Goal: Check status: Check status

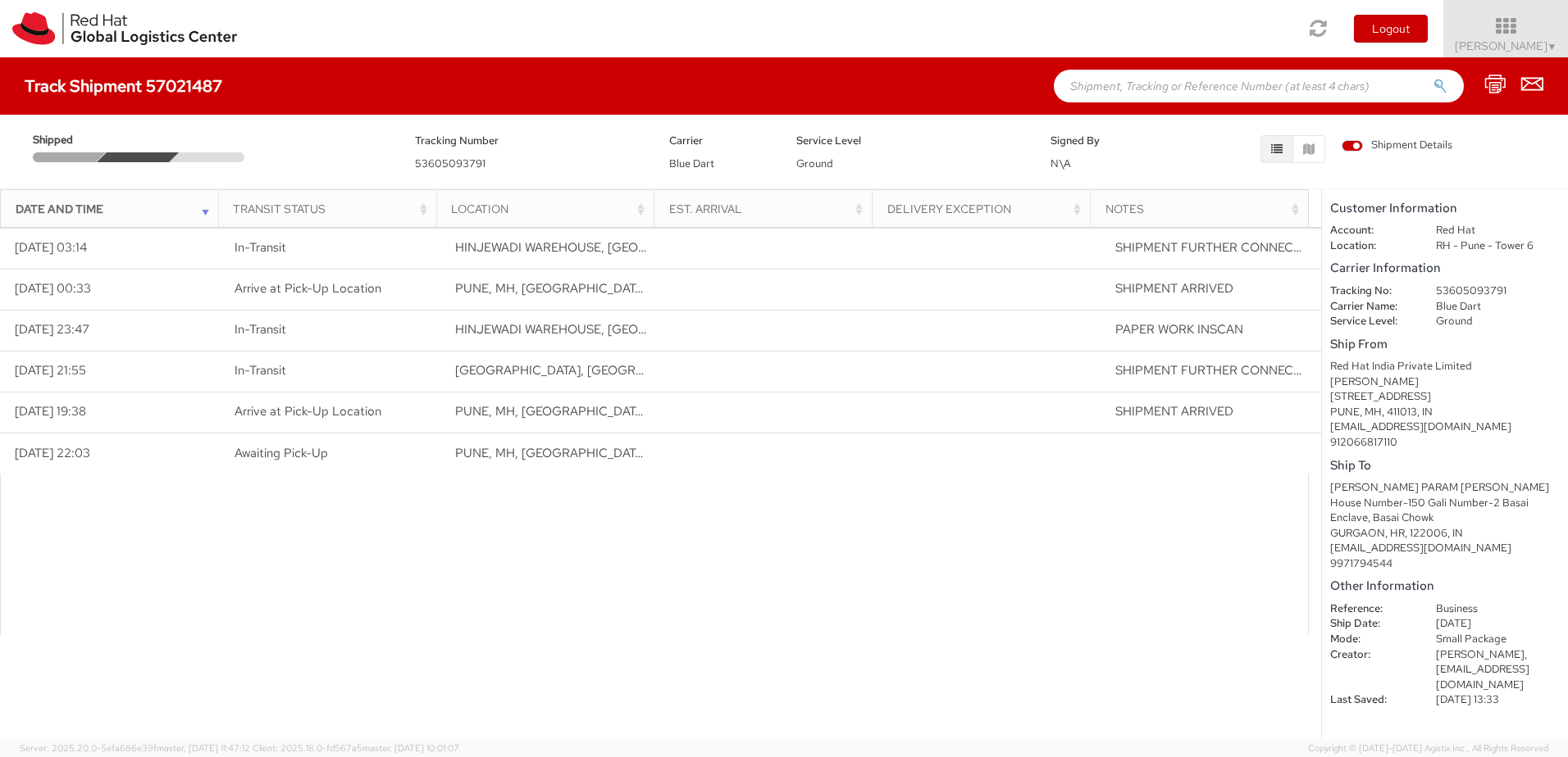
click at [461, 332] on span "HINJEWADI WAREHOUSE, [GEOGRAPHIC_DATA], [GEOGRAPHIC_DATA]" at bounding box center [660, 330] width 410 height 17
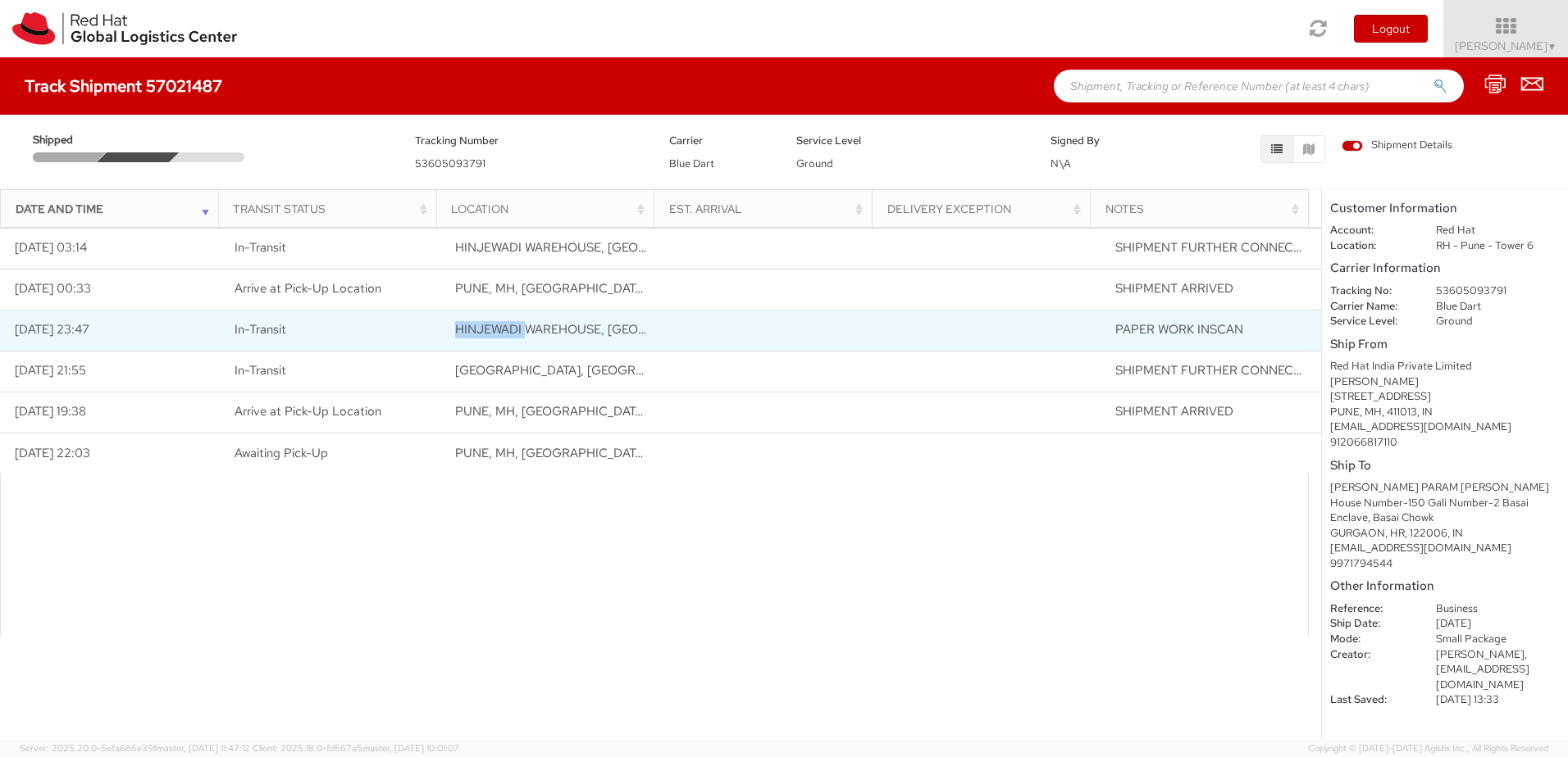
click at [461, 332] on span "HINJEWADI WAREHOUSE, [GEOGRAPHIC_DATA], [GEOGRAPHIC_DATA]" at bounding box center [660, 330] width 410 height 17
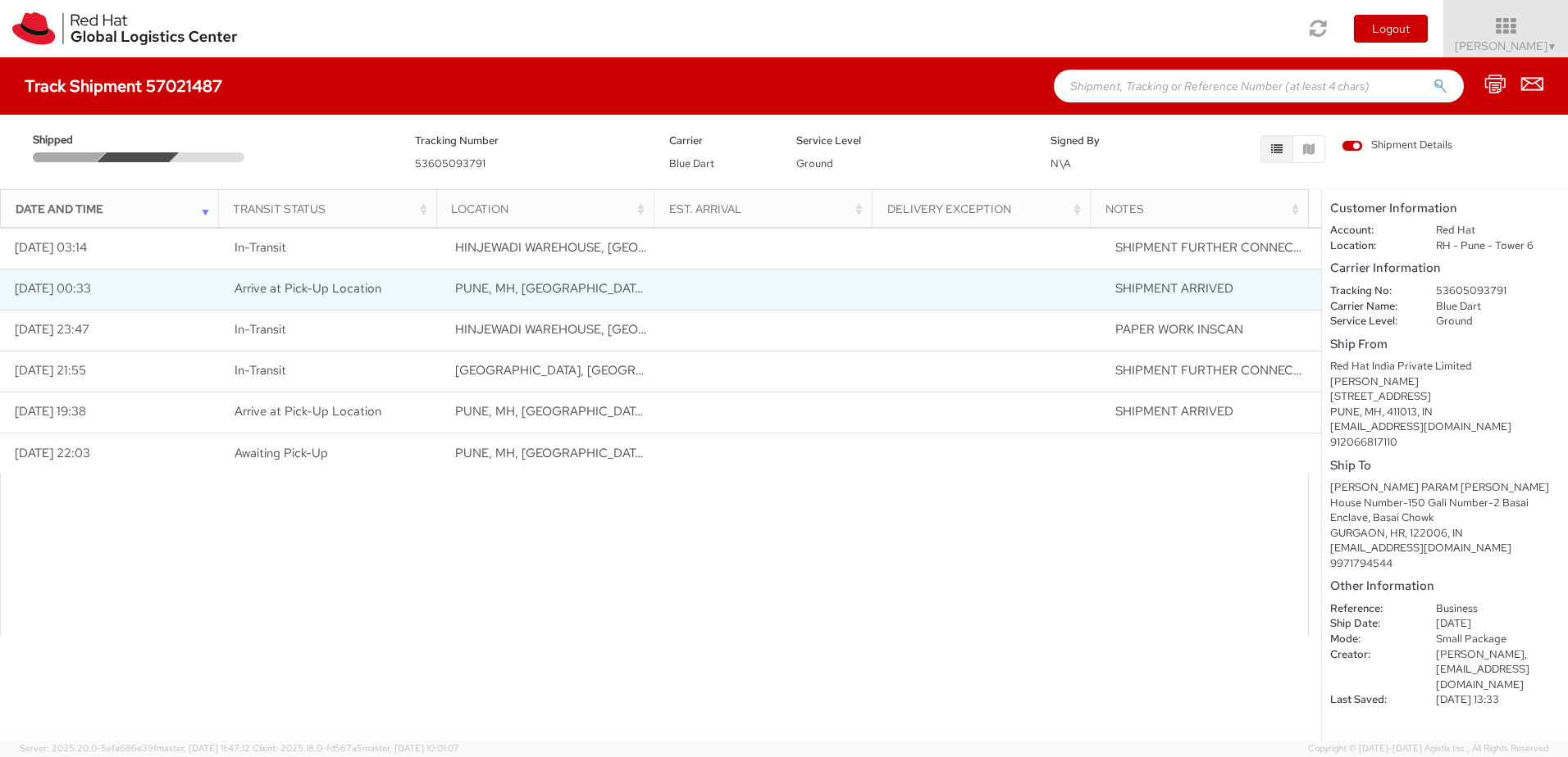
drag, startPoint x: 461, startPoint y: 332, endPoint x: 448, endPoint y: 288, distance: 45.9
click at [448, 288] on td "PUNE, MH, [GEOGRAPHIC_DATA]" at bounding box center [551, 290] width 221 height 41
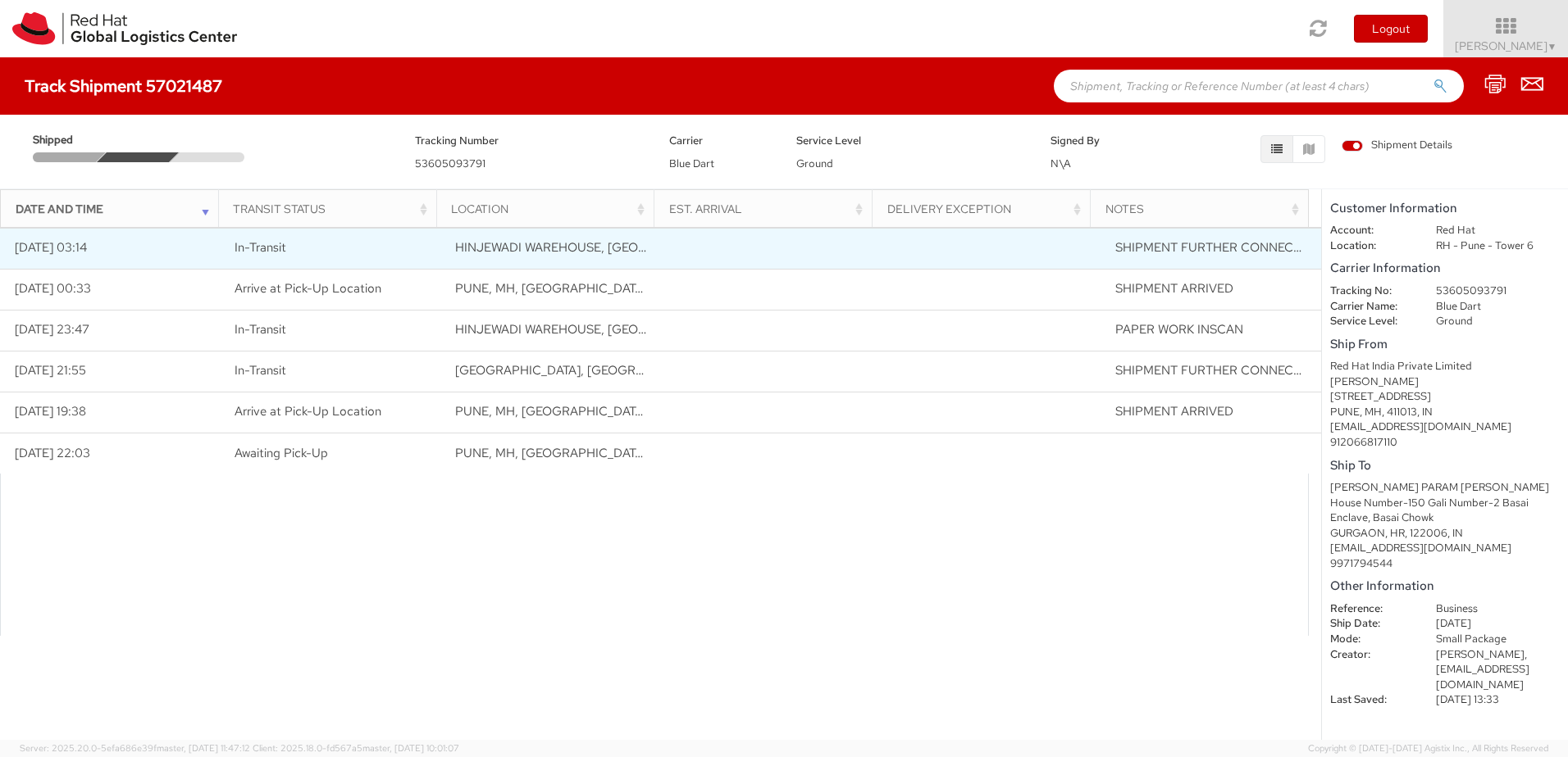
drag, startPoint x: 448, startPoint y: 288, endPoint x: 446, endPoint y: 240, distance: 48.0
click at [446, 240] on td "HINJEWADI WAREHOUSE, [GEOGRAPHIC_DATA], [GEOGRAPHIC_DATA]" at bounding box center [551, 249] width 221 height 41
